Goal: Navigation & Orientation: Find specific page/section

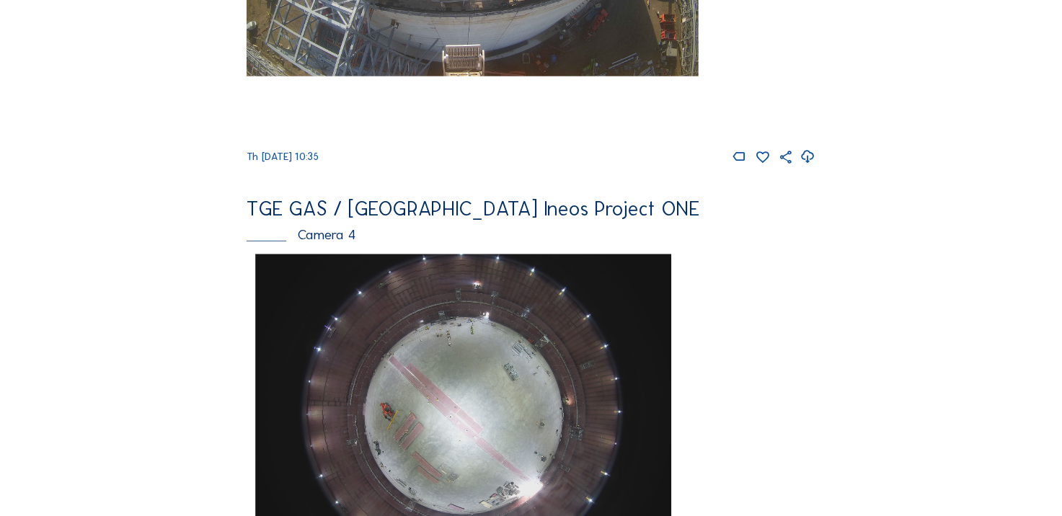
scroll to position [1003, 0]
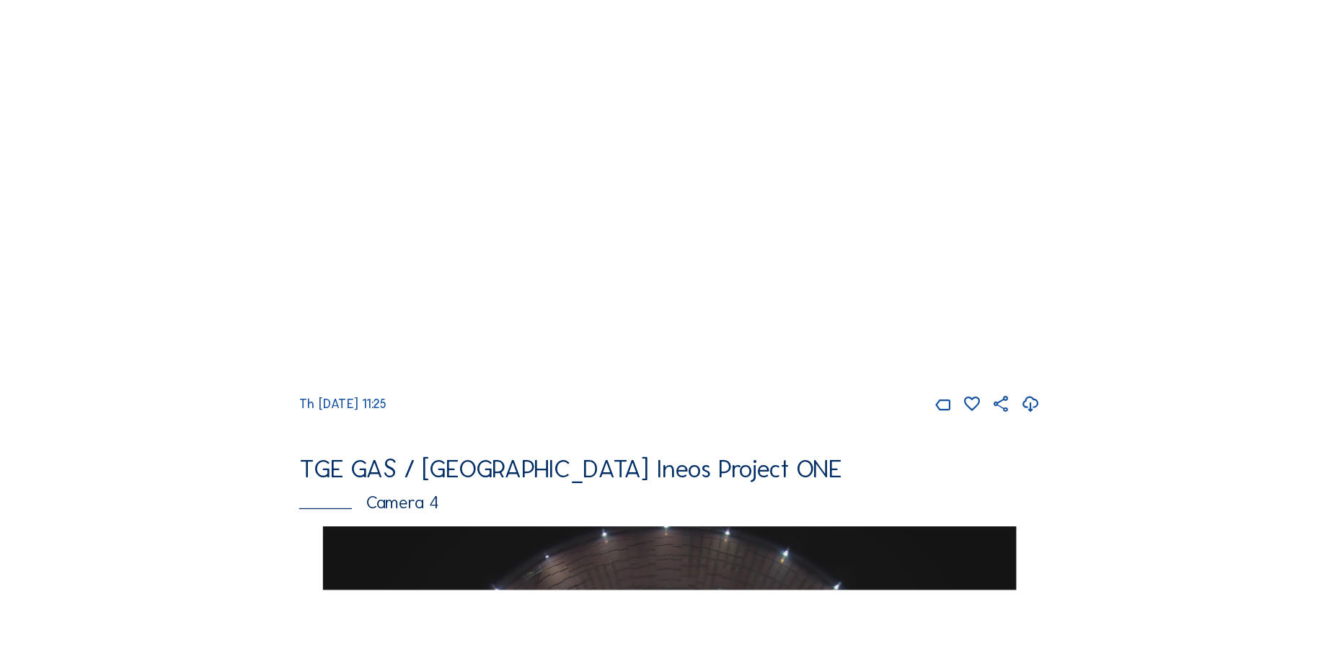
scroll to position [505, 0]
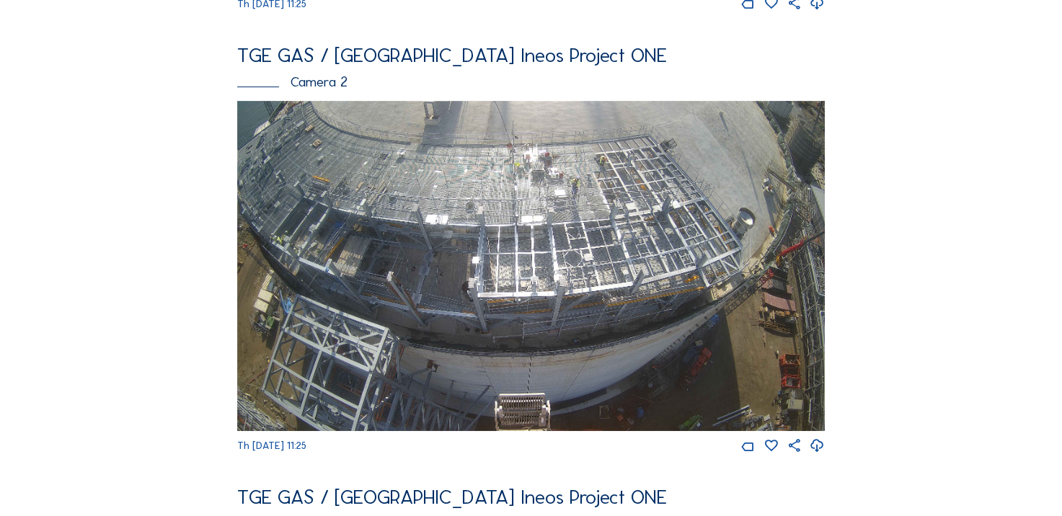
click at [819, 456] on icon at bounding box center [817, 446] width 15 height 19
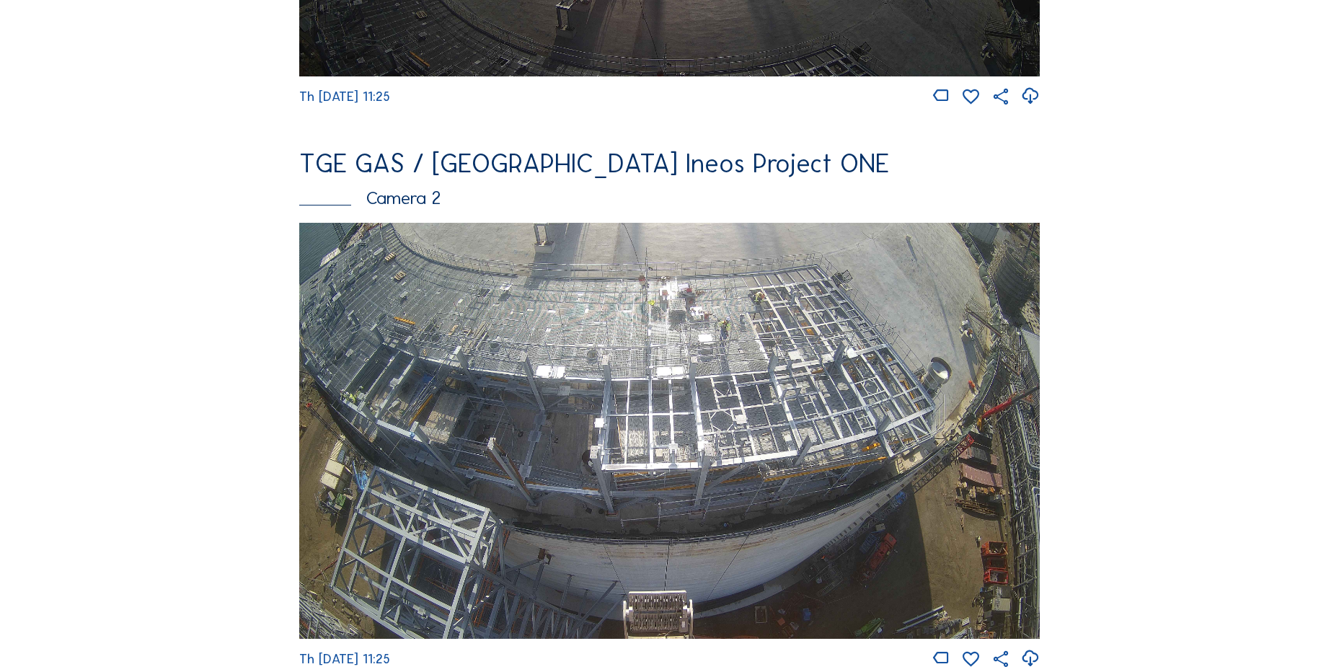
scroll to position [577, 0]
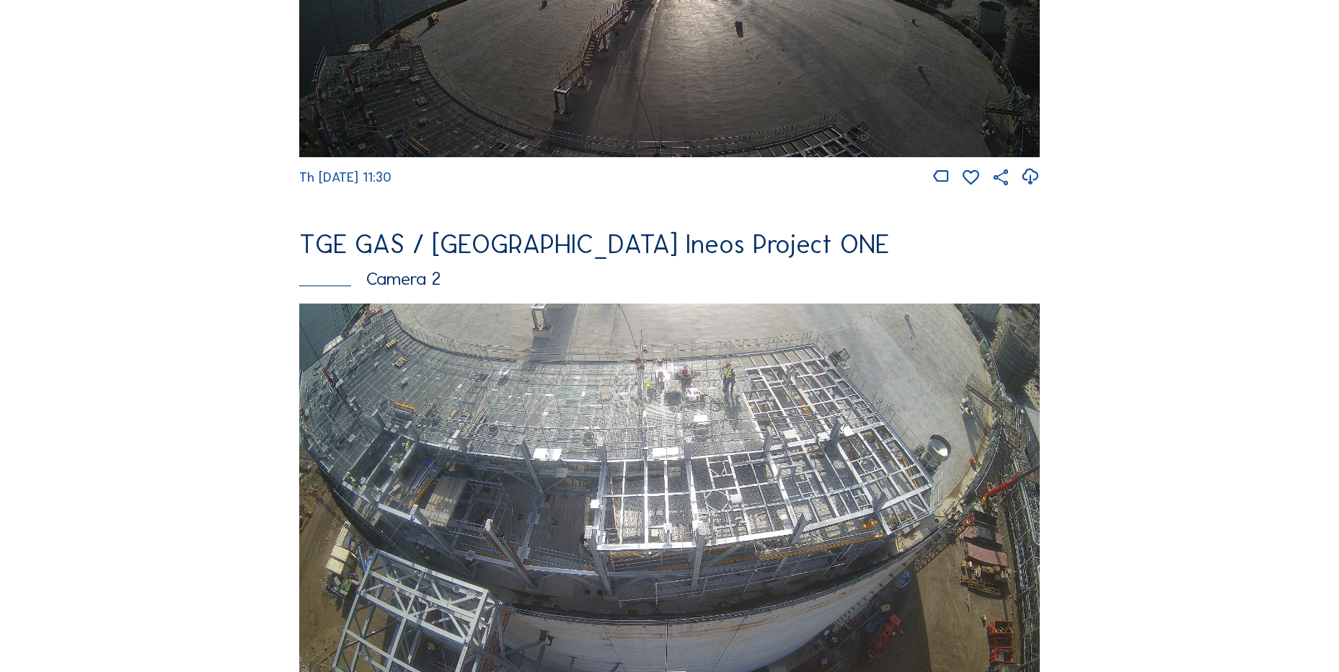
scroll to position [615, 0]
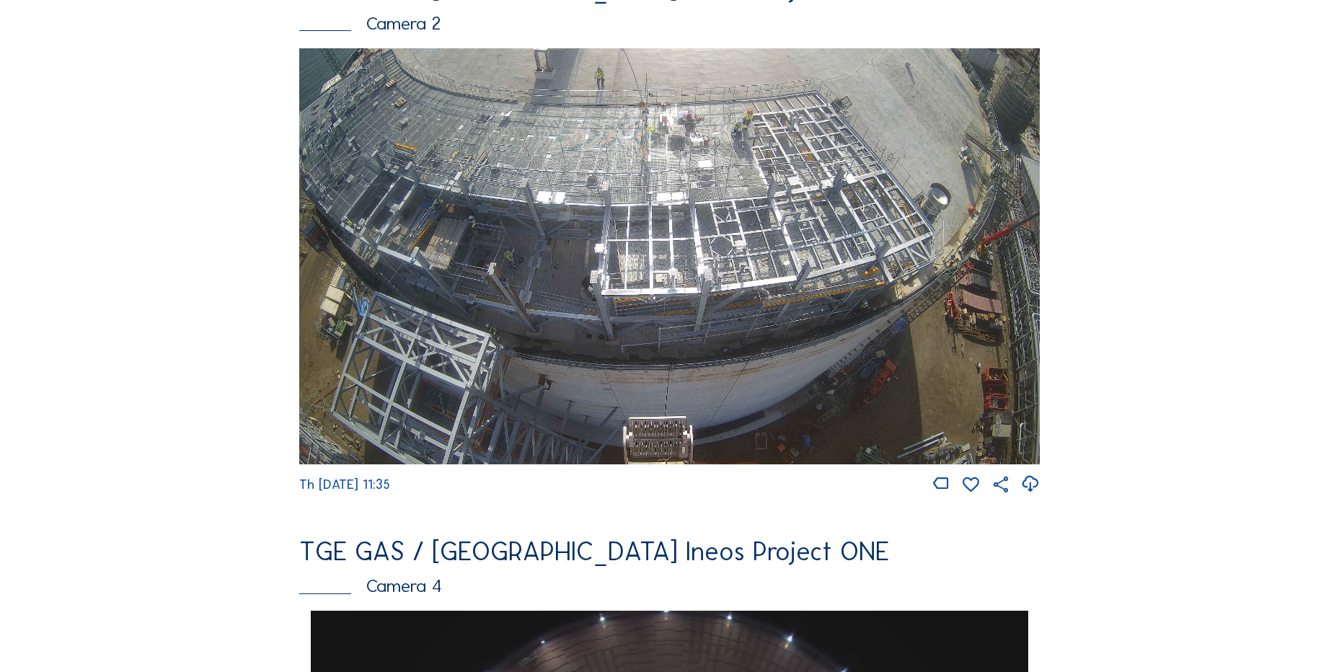
scroll to position [649, 0]
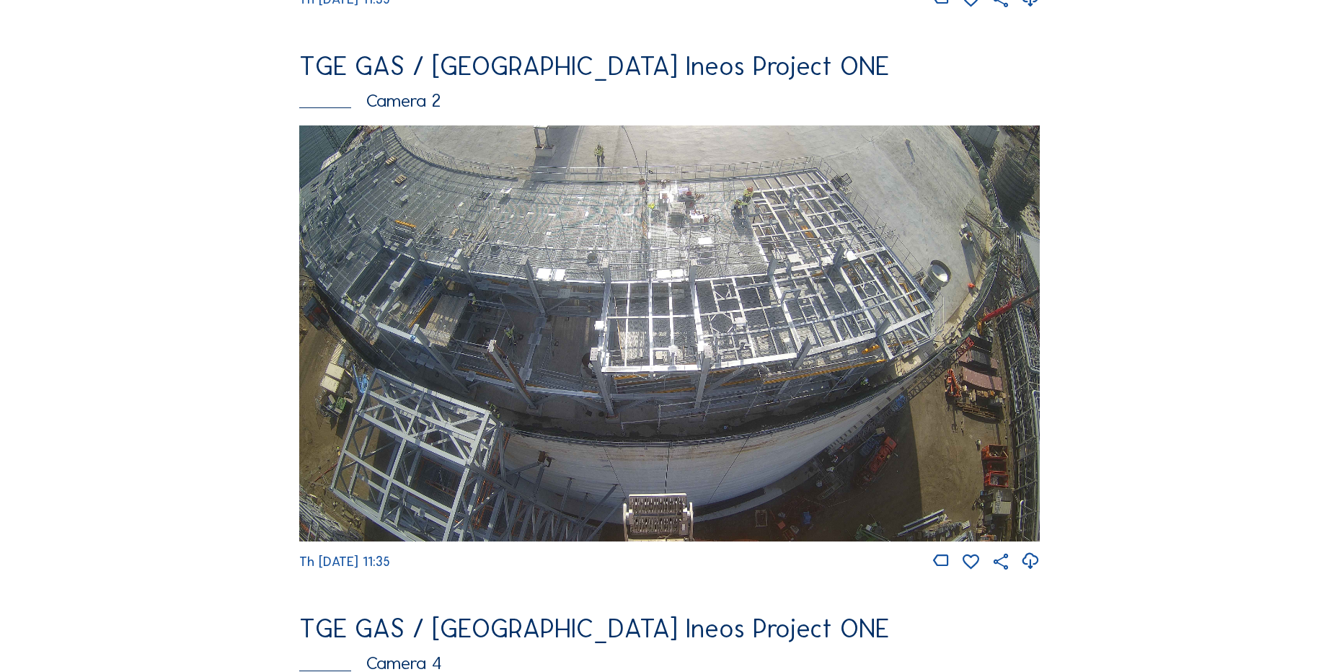
click at [1026, 563] on icon at bounding box center [1029, 561] width 19 height 24
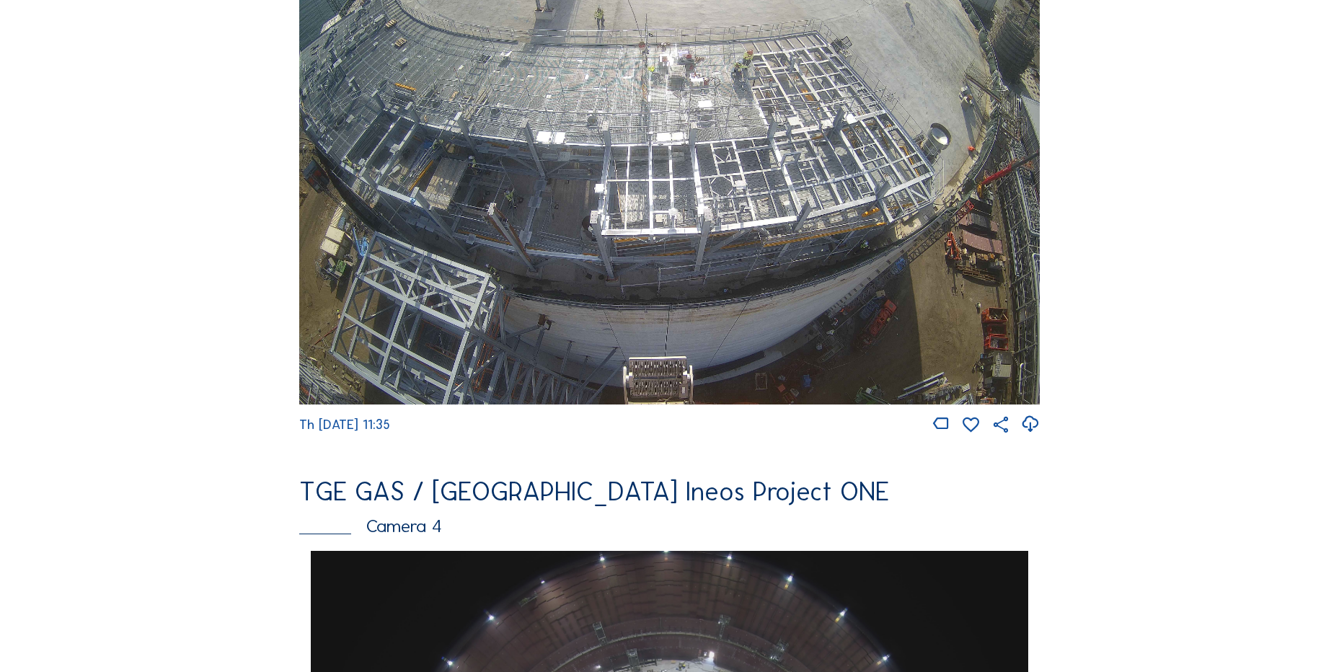
scroll to position [577, 0]
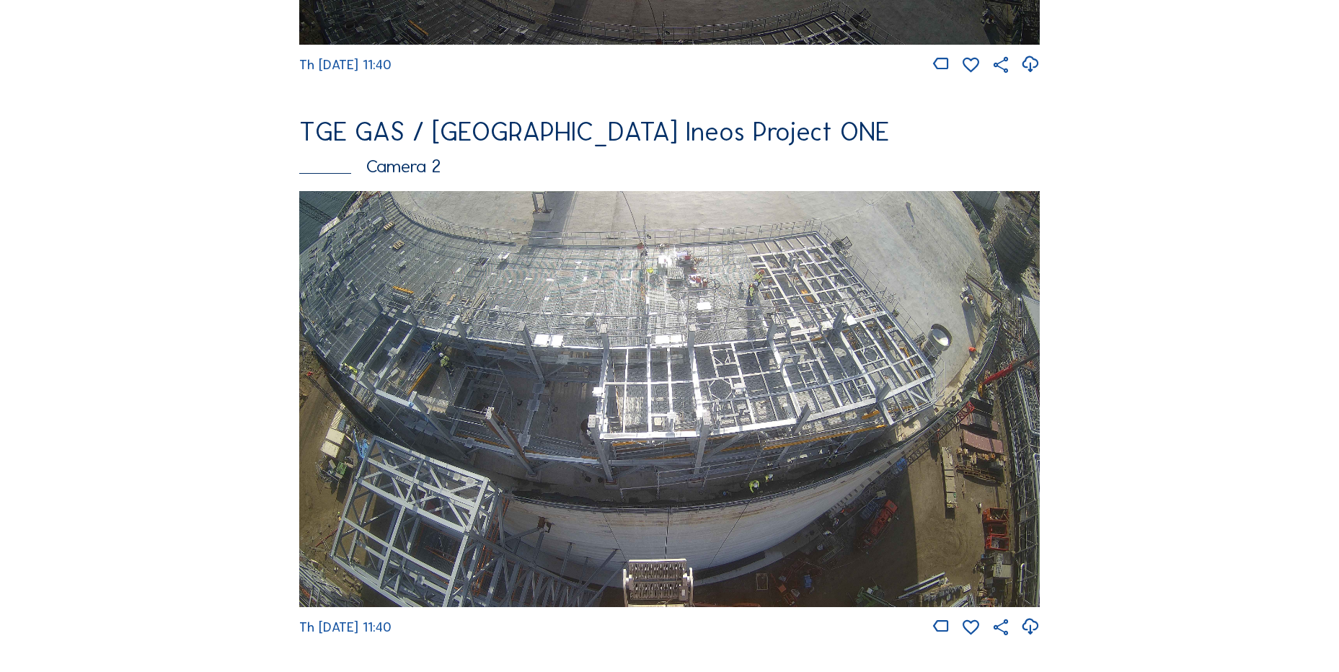
scroll to position [577, 0]
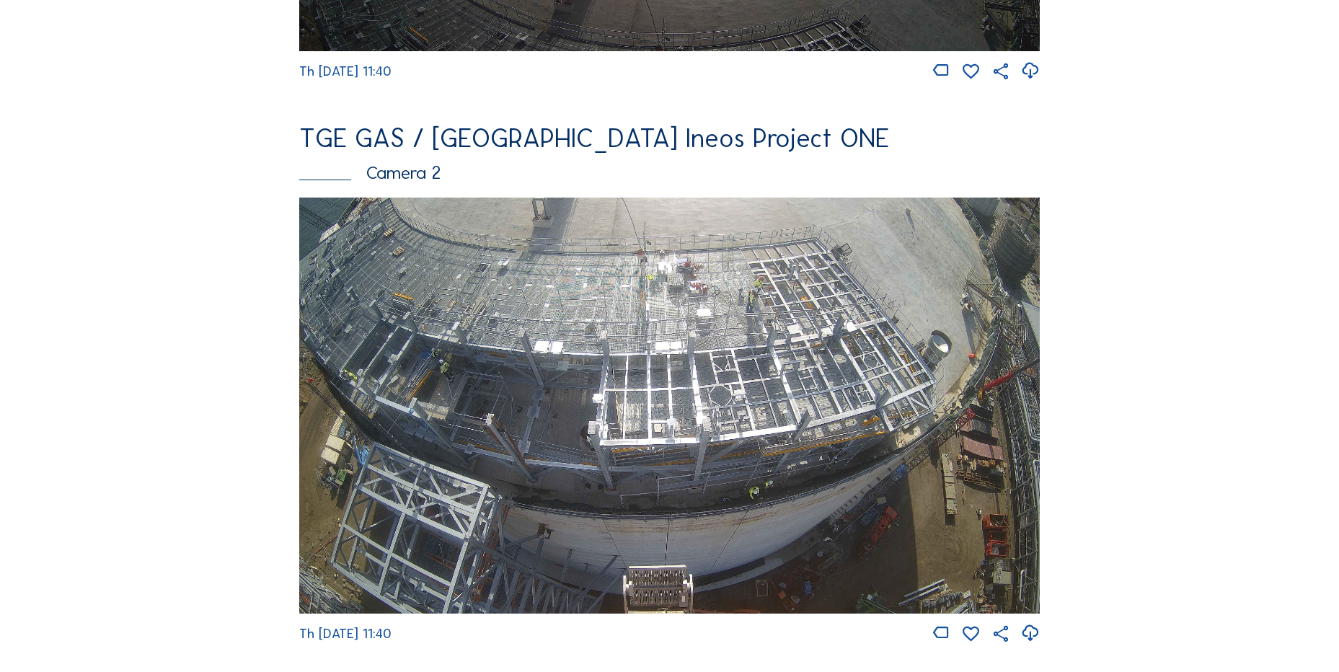
click at [1035, 644] on icon at bounding box center [1029, 633] width 19 height 24
drag, startPoint x: 86, startPoint y: 306, endPoint x: 101, endPoint y: 307, distance: 15.2
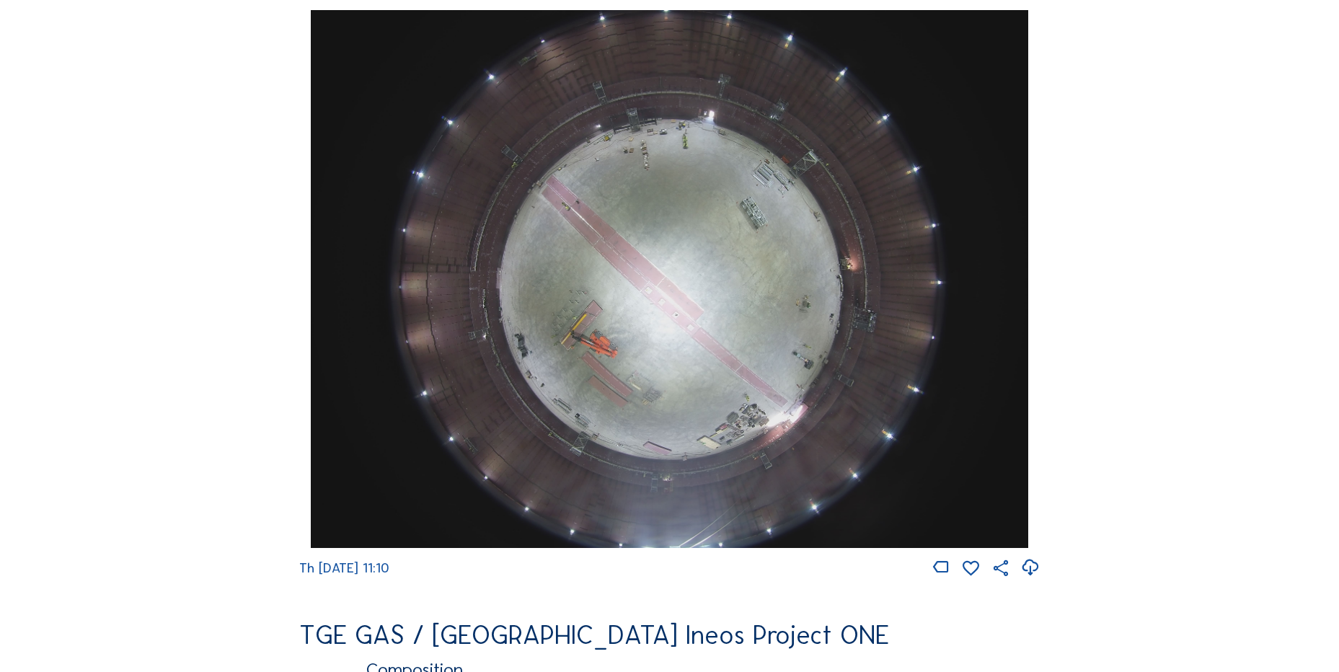
scroll to position [1154, 0]
